Goal: Task Accomplishment & Management: Manage account settings

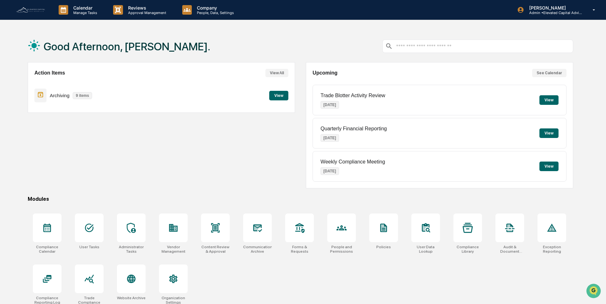
click at [33, 7] on img at bounding box center [30, 9] width 31 height 7
click at [275, 72] on button "View All" at bounding box center [276, 73] width 23 height 8
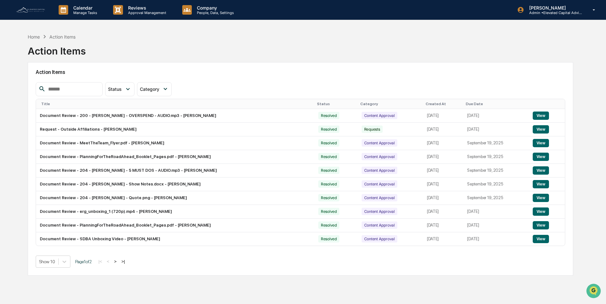
click at [28, 6] on link at bounding box center [34, 10] width 38 height 20
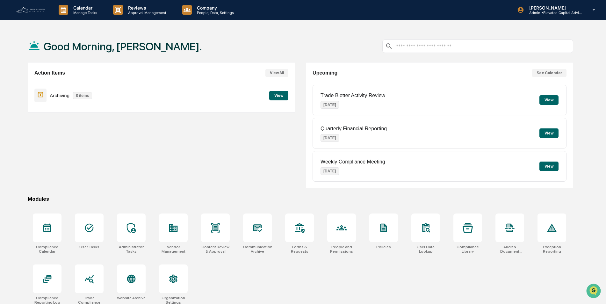
click at [277, 93] on button "View" at bounding box center [278, 96] width 19 height 10
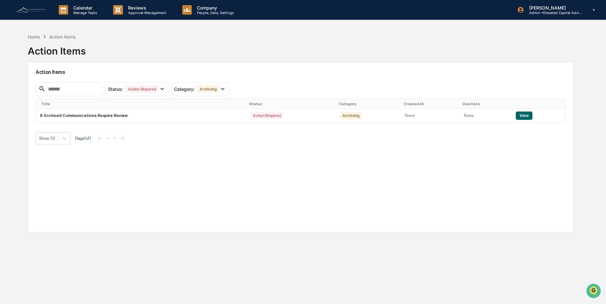
click at [25, 10] on img at bounding box center [30, 9] width 31 height 7
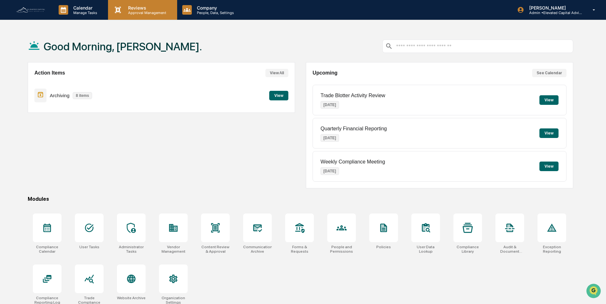
click at [137, 7] on p "Reviews" at bounding box center [146, 7] width 47 height 5
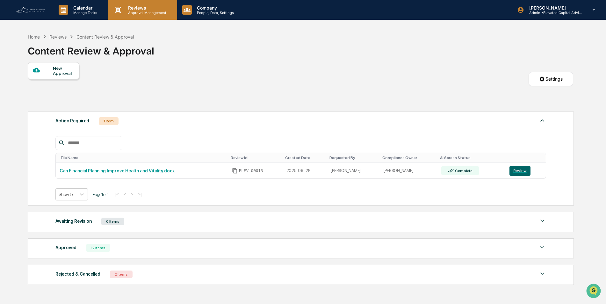
click at [127, 11] on p "Approval Management" at bounding box center [146, 13] width 47 height 4
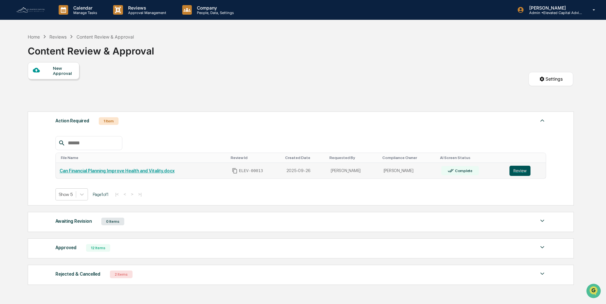
click at [517, 171] on button "Review" at bounding box center [519, 171] width 21 height 10
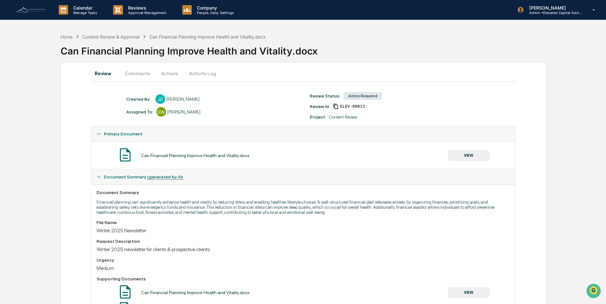
click at [470, 155] on button "VIEW" at bounding box center [468, 155] width 41 height 11
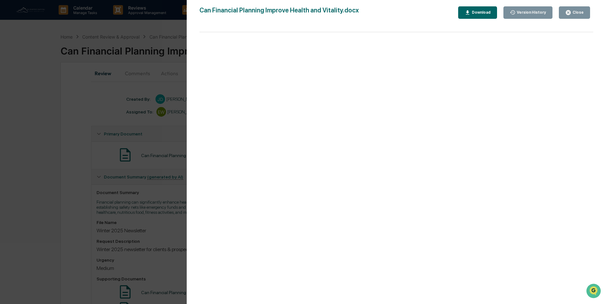
click at [571, 13] on icon "button" at bounding box center [568, 12] width 5 height 5
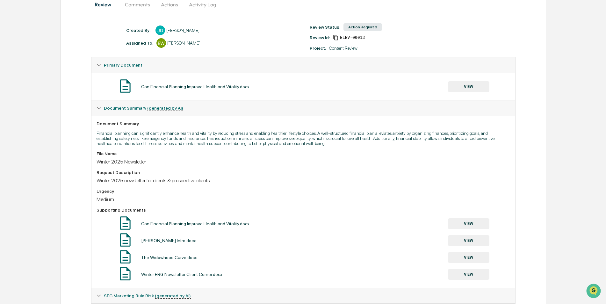
scroll to position [255, 0]
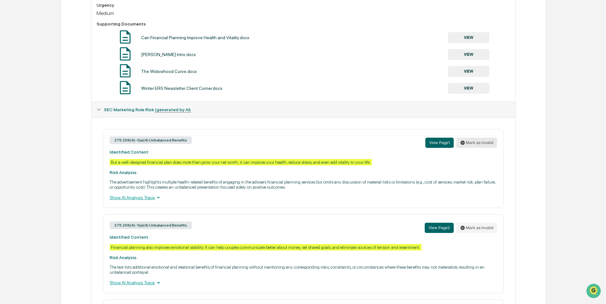
click at [473, 144] on button "Mark as invalid" at bounding box center [476, 143] width 41 height 10
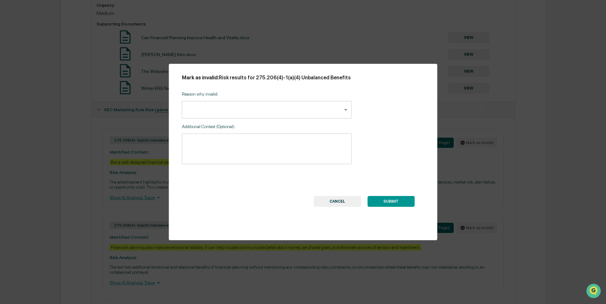
click at [249, 107] on body "Calendar Manage Tasks Reviews Approval Management Company People, Data, Setting…" at bounding box center [303, 73] width 606 height 656
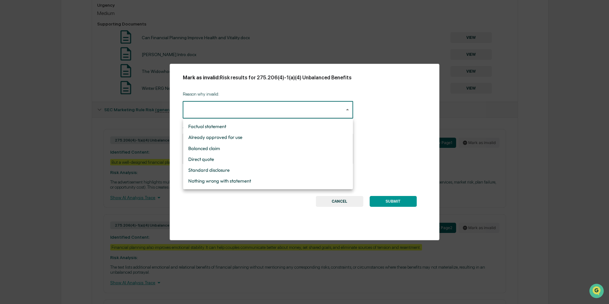
click at [222, 180] on li "Nothing wrong with statement" at bounding box center [268, 181] width 170 height 11
type input "**********"
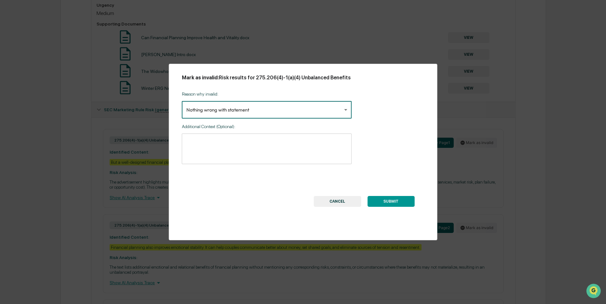
click at [394, 201] on button "SUBMIT" at bounding box center [390, 201] width 47 height 11
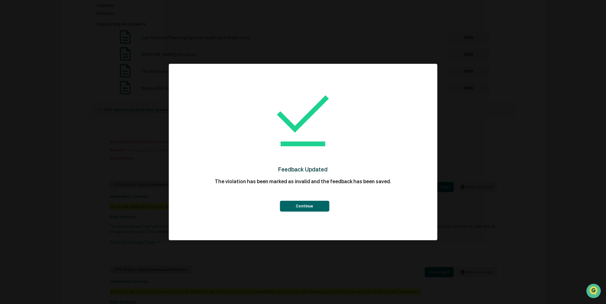
click at [309, 204] on button "Continue" at bounding box center [304, 206] width 49 height 11
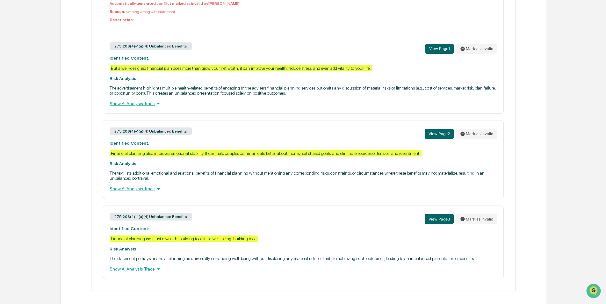
scroll to position [396, 0]
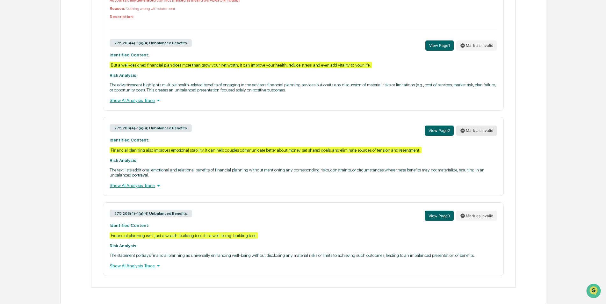
click at [479, 129] on button "Mark as invalid" at bounding box center [476, 131] width 41 height 10
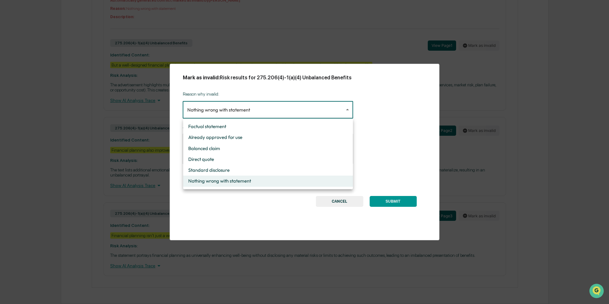
click at [413, 132] on div at bounding box center [304, 152] width 609 height 304
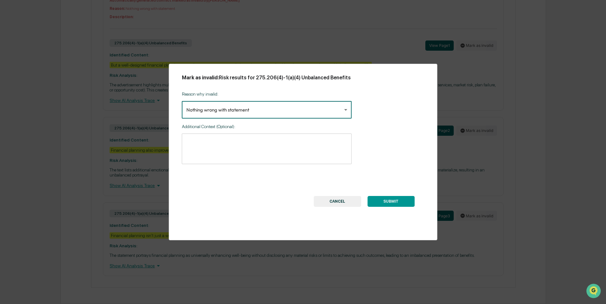
click at [392, 199] on button "SUBMIT" at bounding box center [390, 201] width 47 height 11
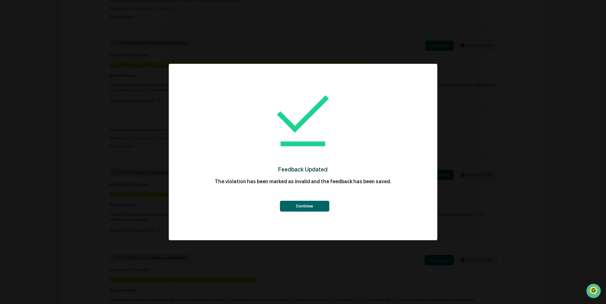
click at [311, 208] on button "Continue" at bounding box center [304, 206] width 49 height 11
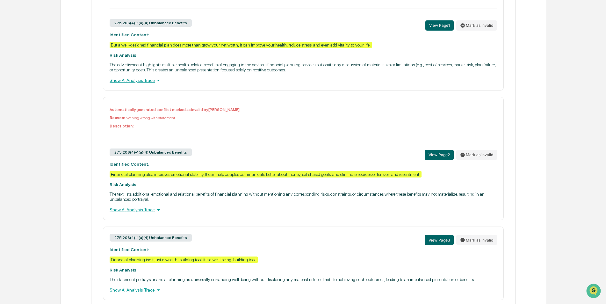
scroll to position [441, 0]
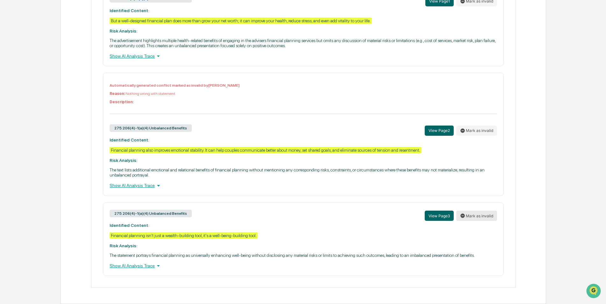
click at [472, 215] on button "Mark as invalid" at bounding box center [476, 216] width 41 height 10
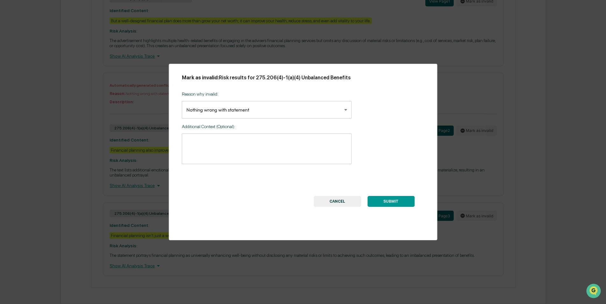
click at [396, 203] on button "SUBMIT" at bounding box center [390, 201] width 47 height 11
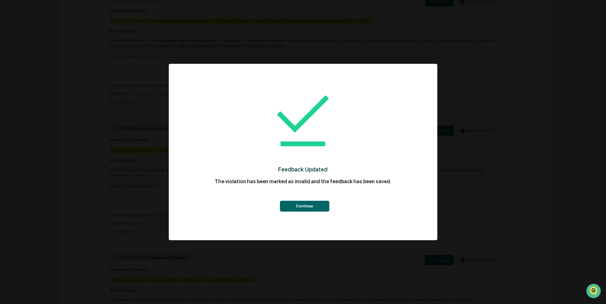
click at [310, 206] on button "Continue" at bounding box center [304, 206] width 49 height 11
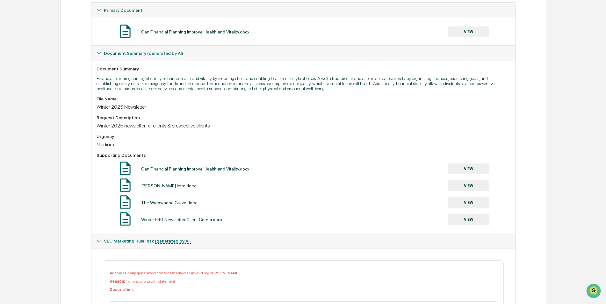
scroll to position [7, 0]
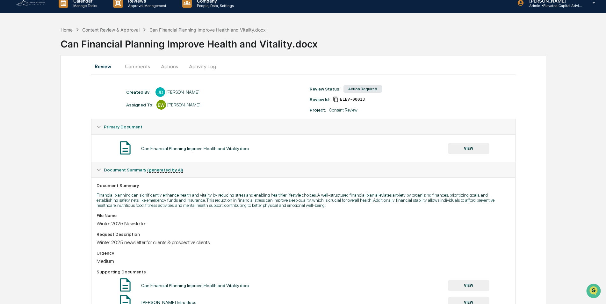
click at [167, 63] on button "Actions" at bounding box center [169, 66] width 29 height 15
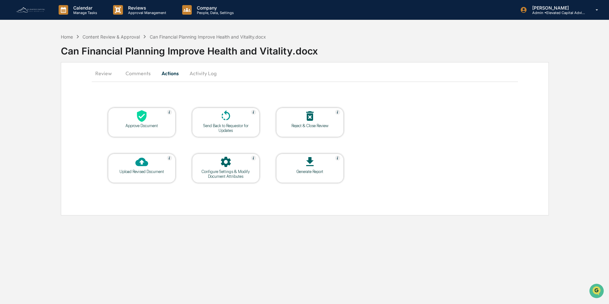
click at [142, 119] on icon at bounding box center [142, 116] width 10 height 12
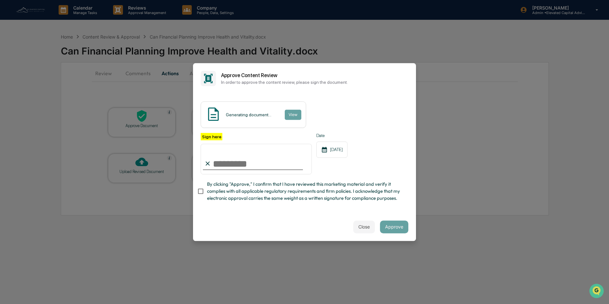
click at [266, 155] on input "Sign here" at bounding box center [256, 159] width 111 height 31
type input "**********"
click at [327, 202] on span "By clicking "Approve," I confirm that I have reviewed this marketing material a…" at bounding box center [305, 191] width 196 height 21
click at [288, 182] on span "By clicking "Approve," I confirm that I have reviewed this marketing material a…" at bounding box center [305, 191] width 196 height 21
click at [389, 227] on button "Approve" at bounding box center [394, 226] width 28 height 13
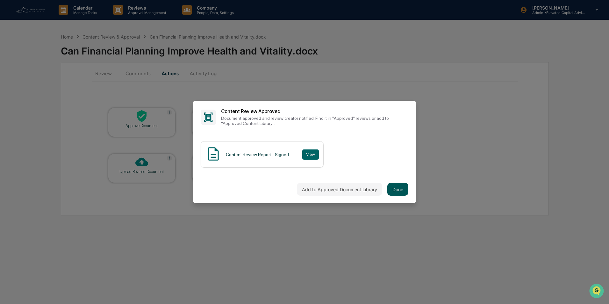
click at [393, 188] on button "Done" at bounding box center [397, 189] width 21 height 13
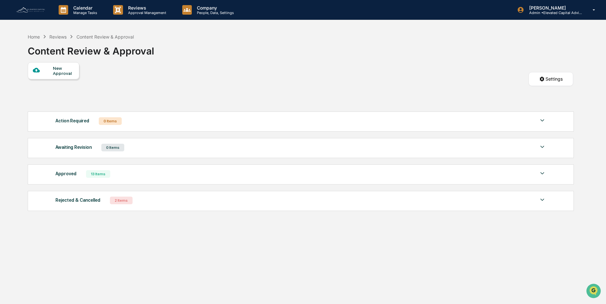
click at [56, 70] on div "New Approval" at bounding box center [63, 71] width 21 height 10
click at [53, 71] on div "New Approval" at bounding box center [63, 71] width 21 height 10
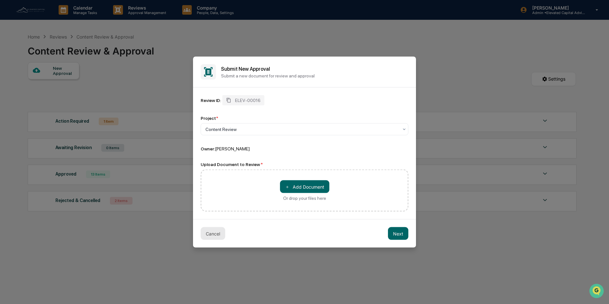
drag, startPoint x: 216, startPoint y: 235, endPoint x: 214, endPoint y: 217, distance: 17.9
click at [216, 235] on button "Cancel" at bounding box center [213, 233] width 25 height 13
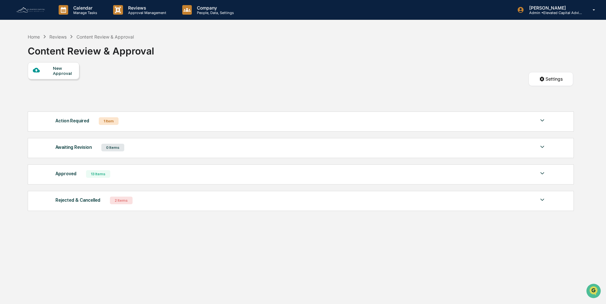
click at [287, 132] on div "Action Required 1 Item File Name Review Id Created Date Requested By Compliance…" at bounding box center [300, 161] width 545 height 106
click at [292, 121] on div "Action Required 1 Item" at bounding box center [300, 121] width 491 height 9
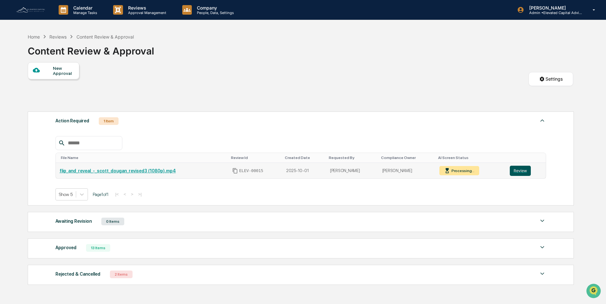
click at [517, 169] on button "Review" at bounding box center [520, 171] width 21 height 10
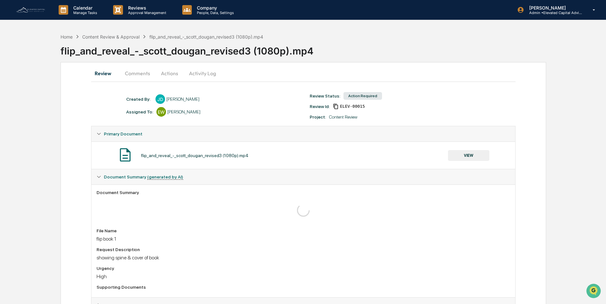
click at [468, 153] on button "VIEW" at bounding box center [468, 155] width 41 height 11
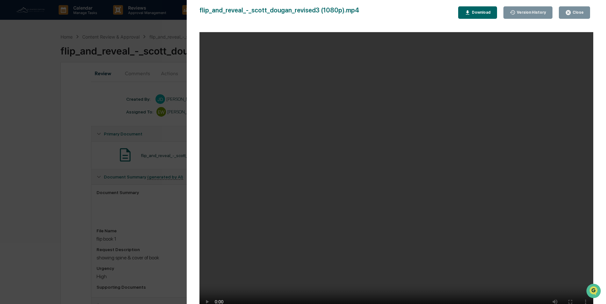
click at [576, 11] on div "Close" at bounding box center [577, 12] width 12 height 4
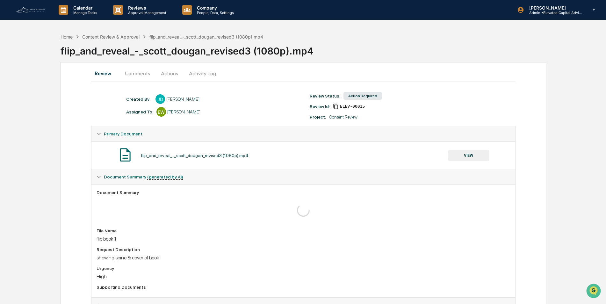
click at [65, 38] on div "Home" at bounding box center [67, 36] width 12 height 5
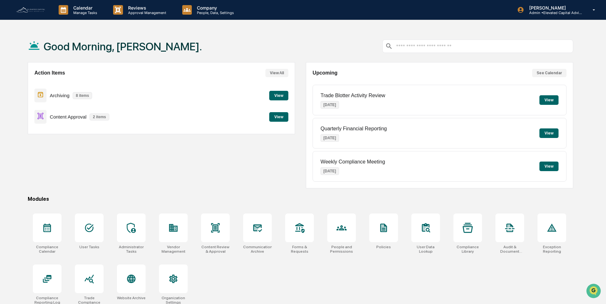
click at [277, 118] on button "View" at bounding box center [278, 117] width 19 height 10
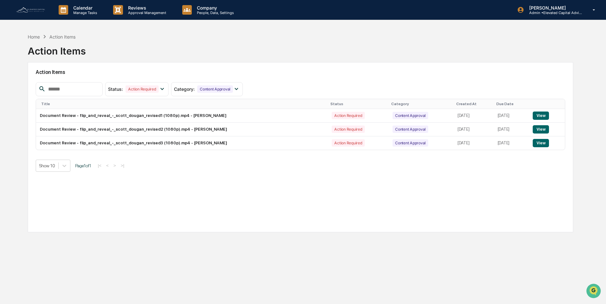
click at [37, 9] on img at bounding box center [30, 9] width 31 height 7
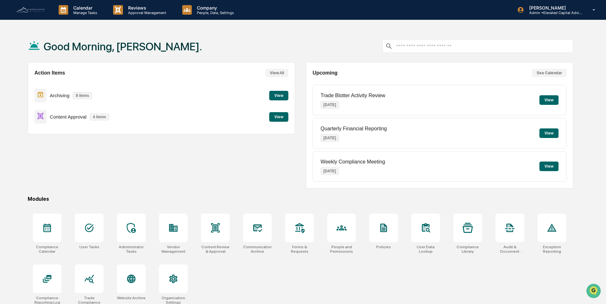
click at [280, 118] on button "View" at bounding box center [278, 117] width 19 height 10
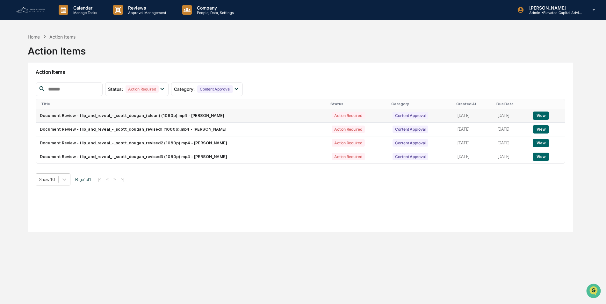
click at [542, 115] on button "View" at bounding box center [541, 116] width 16 height 8
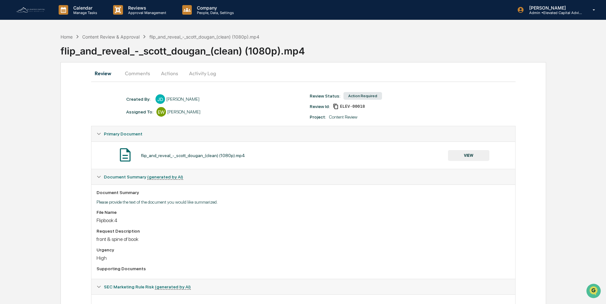
click at [465, 155] on button "VIEW" at bounding box center [468, 155] width 41 height 11
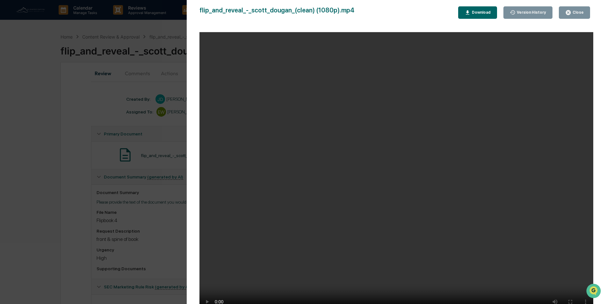
click at [573, 12] on div "Close" at bounding box center [577, 12] width 12 height 4
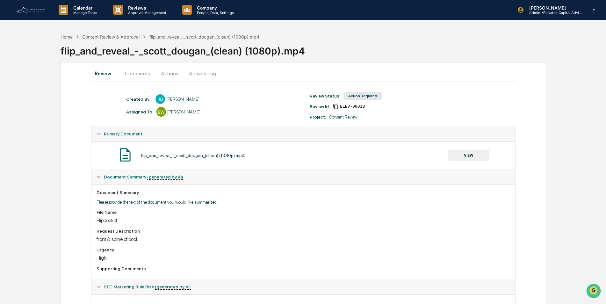
click at [169, 75] on button "Actions" at bounding box center [169, 73] width 29 height 15
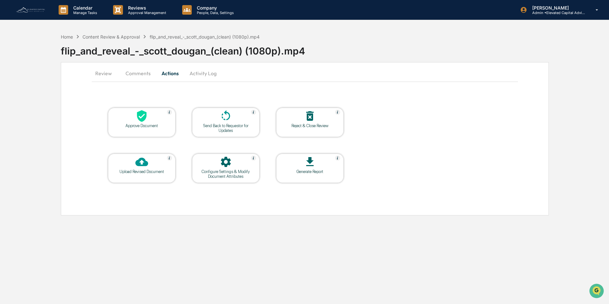
click at [141, 121] on icon at bounding box center [142, 116] width 10 height 12
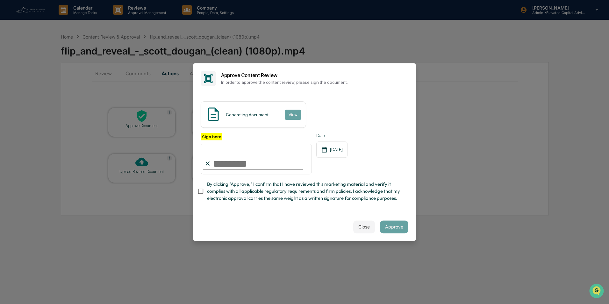
click at [235, 160] on input "Sign here" at bounding box center [256, 159] width 111 height 31
type input "**********"
click at [197, 191] on div "**********" at bounding box center [304, 153] width 223 height 119
click at [391, 228] on button "Approve" at bounding box center [394, 226] width 28 height 13
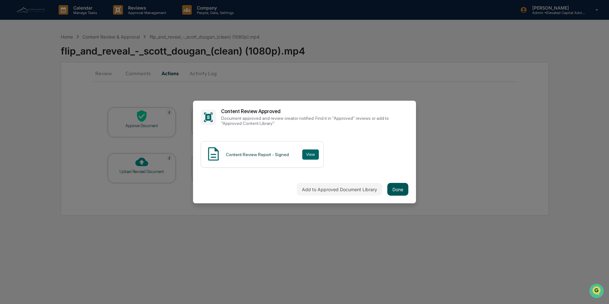
click at [402, 187] on button "Done" at bounding box center [397, 189] width 21 height 13
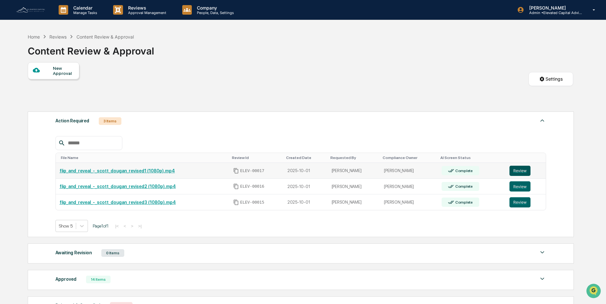
click at [521, 171] on button "Review" at bounding box center [519, 171] width 21 height 10
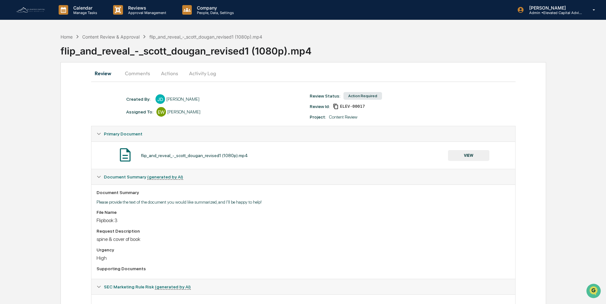
click at [470, 155] on button "VIEW" at bounding box center [468, 155] width 41 height 11
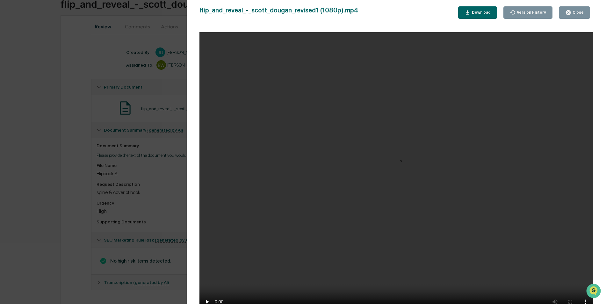
scroll to position [49, 0]
click at [579, 13] on div "Close" at bounding box center [577, 12] width 12 height 4
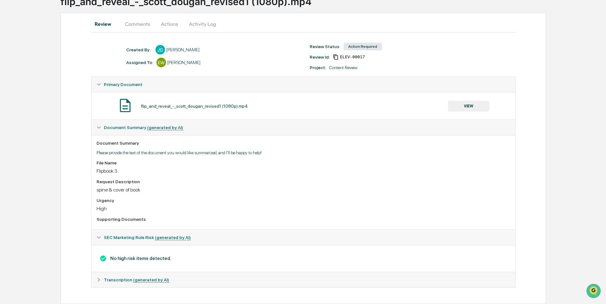
click at [169, 22] on button "Actions" at bounding box center [169, 23] width 29 height 15
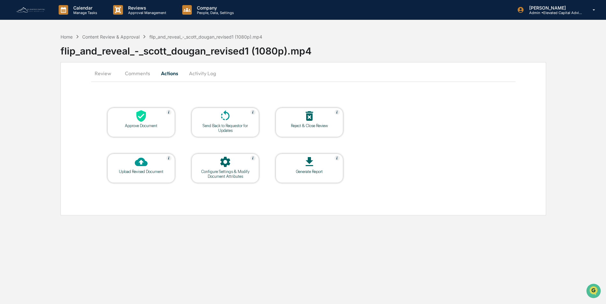
scroll to position [0, 0]
click at [146, 123] on div at bounding box center [142, 117] width 64 height 14
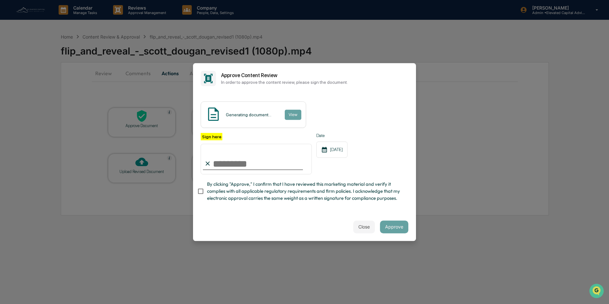
click at [249, 162] on input "Sign here" at bounding box center [256, 159] width 111 height 31
type input "**********"
click at [392, 230] on button "Approve" at bounding box center [394, 226] width 28 height 13
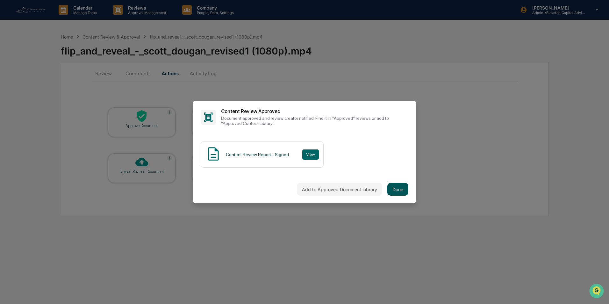
click at [395, 187] on button "Done" at bounding box center [397, 189] width 21 height 13
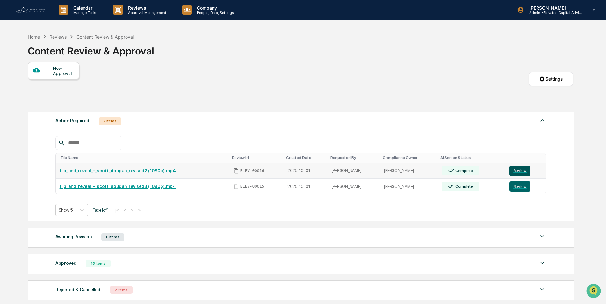
click at [517, 175] on button "Review" at bounding box center [519, 171] width 21 height 10
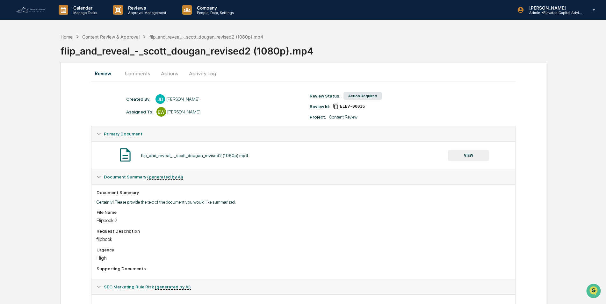
click at [469, 157] on button "VIEW" at bounding box center [468, 155] width 41 height 11
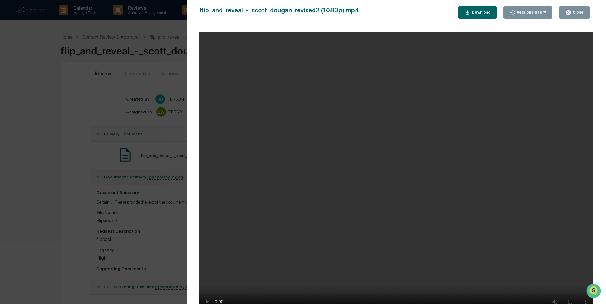
click at [573, 15] on div "Close" at bounding box center [574, 13] width 18 height 6
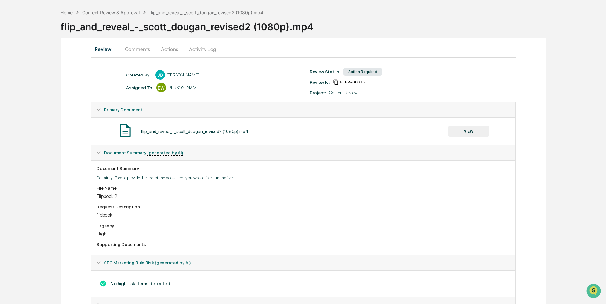
scroll to position [49, 0]
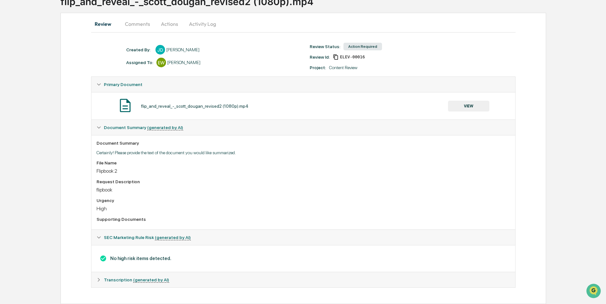
click at [169, 24] on button "Actions" at bounding box center [169, 23] width 29 height 15
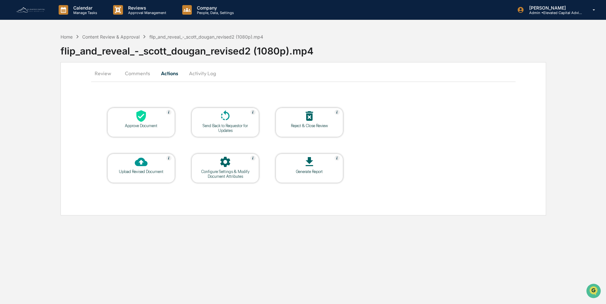
scroll to position [0, 0]
click at [135, 124] on div "Approve Document" at bounding box center [141, 125] width 57 height 5
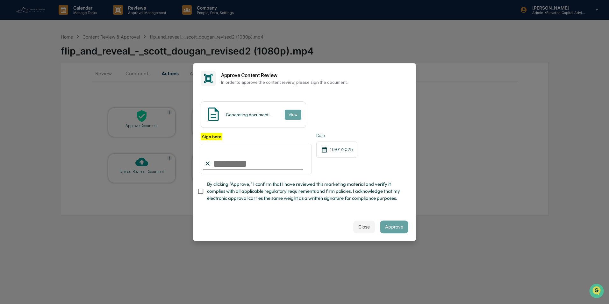
click at [241, 158] on input "Sign here" at bounding box center [256, 159] width 111 height 31
type input "**********"
click at [391, 229] on button "Approve" at bounding box center [394, 226] width 28 height 13
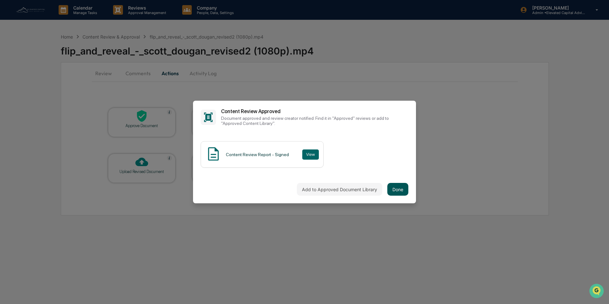
click at [395, 187] on button "Done" at bounding box center [397, 189] width 21 height 13
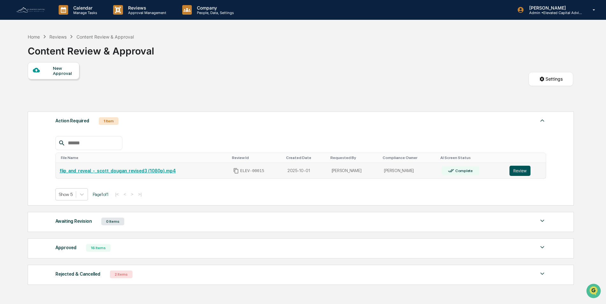
click at [523, 171] on button "Review" at bounding box center [519, 171] width 21 height 10
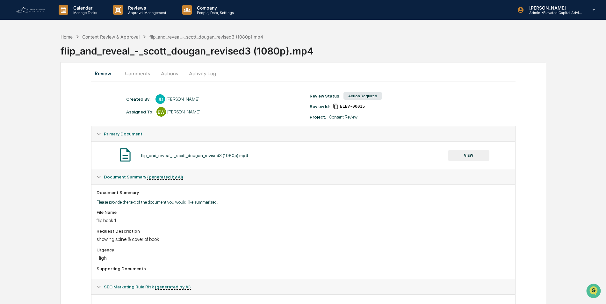
click at [472, 156] on button "VIEW" at bounding box center [468, 155] width 41 height 11
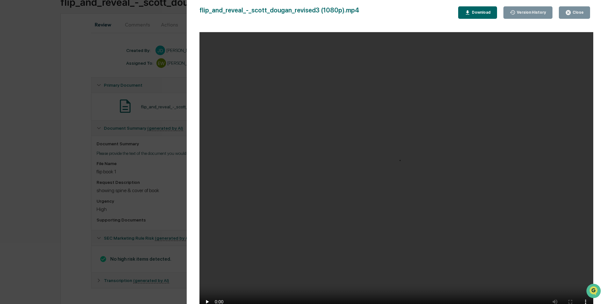
scroll to position [49, 0]
click at [579, 11] on div "Close" at bounding box center [577, 12] width 12 height 4
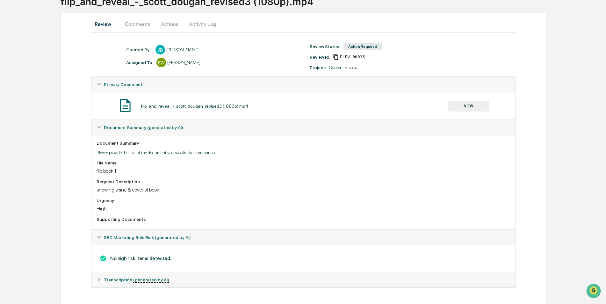
click at [470, 105] on button "VIEW" at bounding box center [468, 106] width 41 height 11
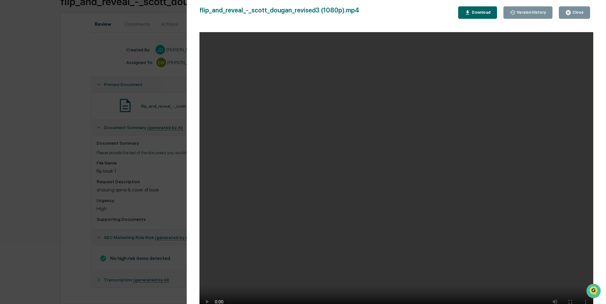
click at [571, 11] on icon "button" at bounding box center [568, 13] width 6 height 6
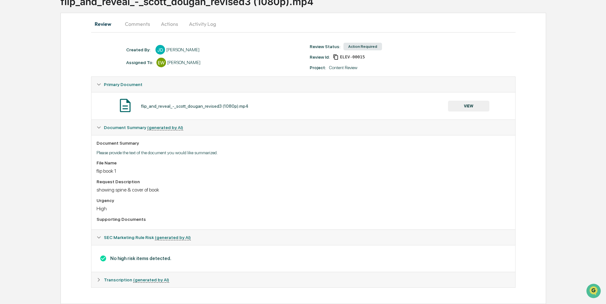
click at [172, 25] on button "Actions" at bounding box center [169, 23] width 29 height 15
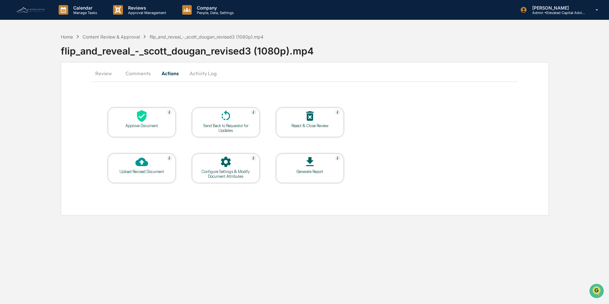
click at [142, 127] on div "Approve Document" at bounding box center [141, 125] width 57 height 5
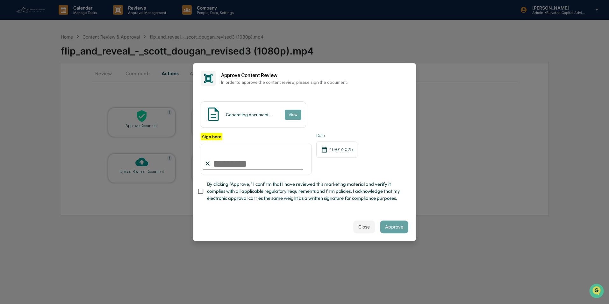
click at [251, 159] on input "Sign here" at bounding box center [256, 159] width 111 height 31
type input "**********"
click at [390, 230] on button "Approve" at bounding box center [394, 226] width 28 height 13
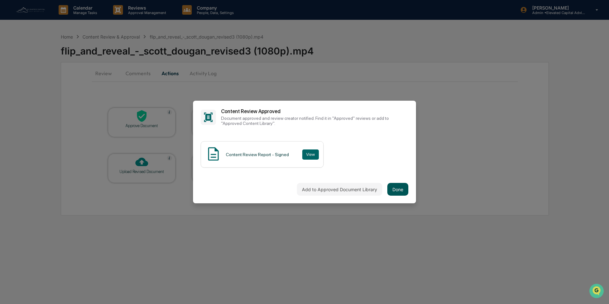
click at [394, 187] on button "Done" at bounding box center [397, 189] width 21 height 13
